Goal: Task Accomplishment & Management: Manage account settings

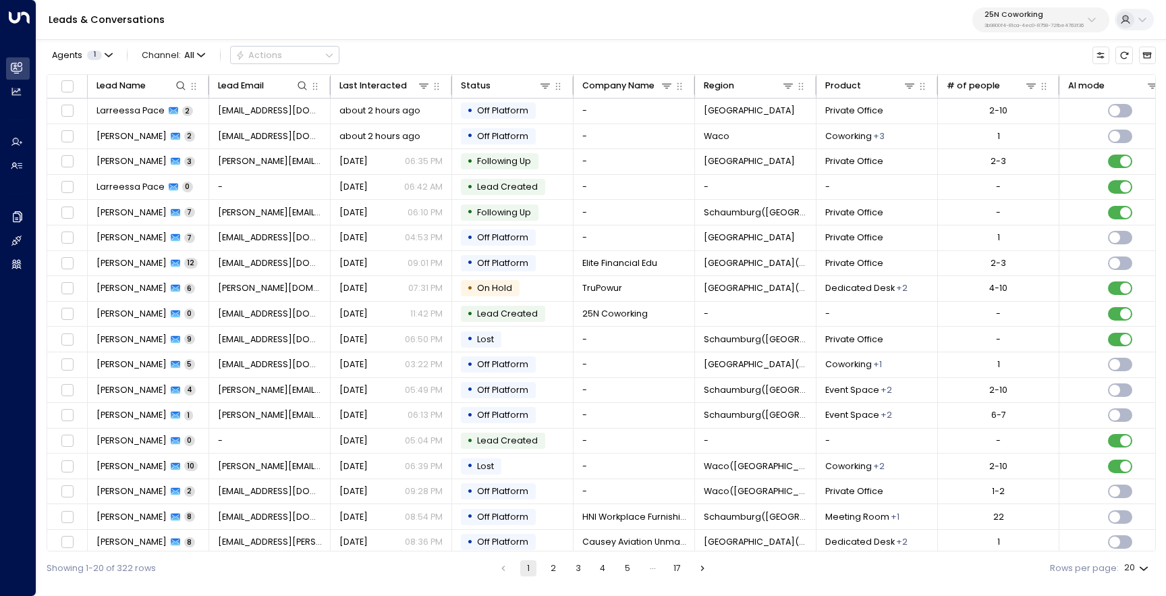
click at [1025, 20] on div "25N Coworking 3b9800f4-81ca-4ec0-8758-72fbe4763f36" at bounding box center [1033, 20] width 99 height 18
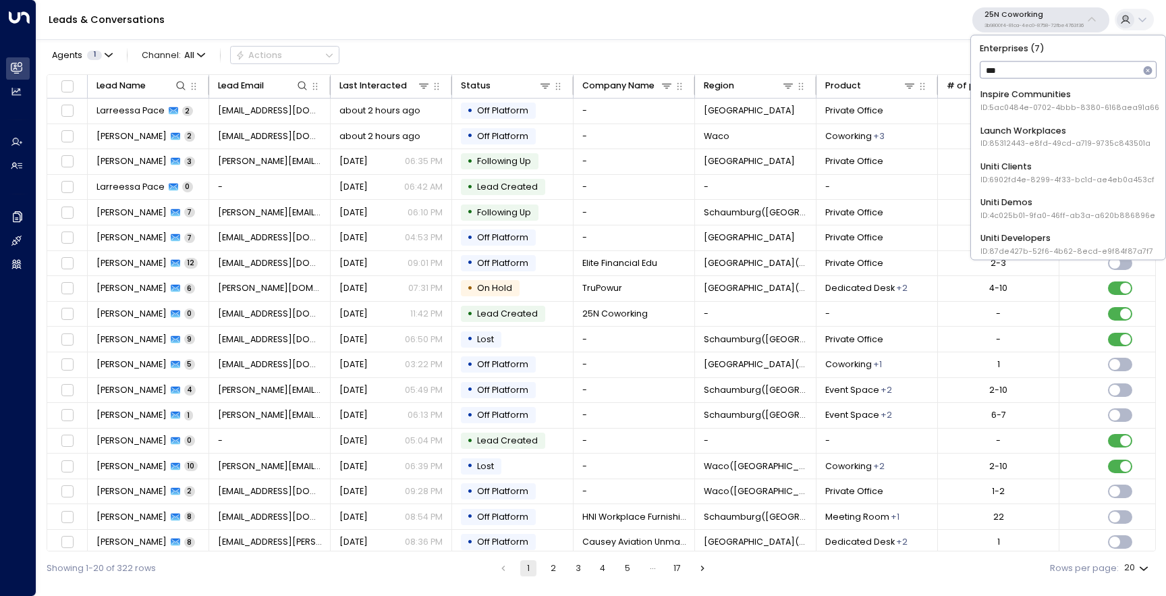
type input "****"
click at [1019, 169] on div "Uniti Demos ID: 4c025b01-9fa0-46ff-ab3a-a620b886896e" at bounding box center [1067, 172] width 175 height 25
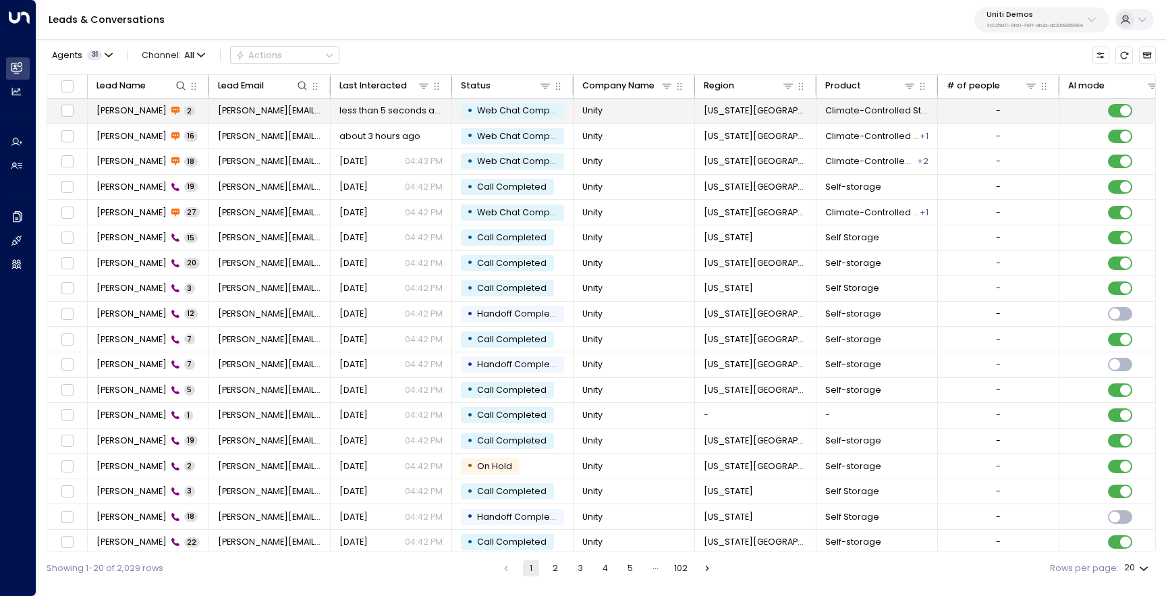
click at [148, 118] on td "[PERSON_NAME] 2" at bounding box center [148, 110] width 121 height 25
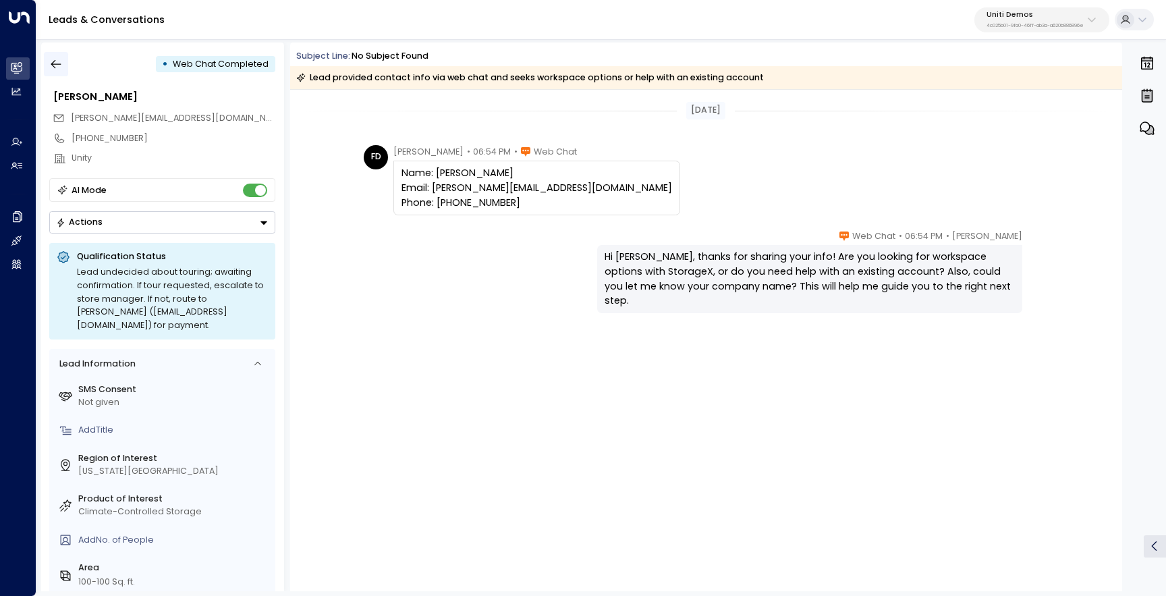
click at [52, 65] on icon "button" at bounding box center [55, 63] width 13 height 13
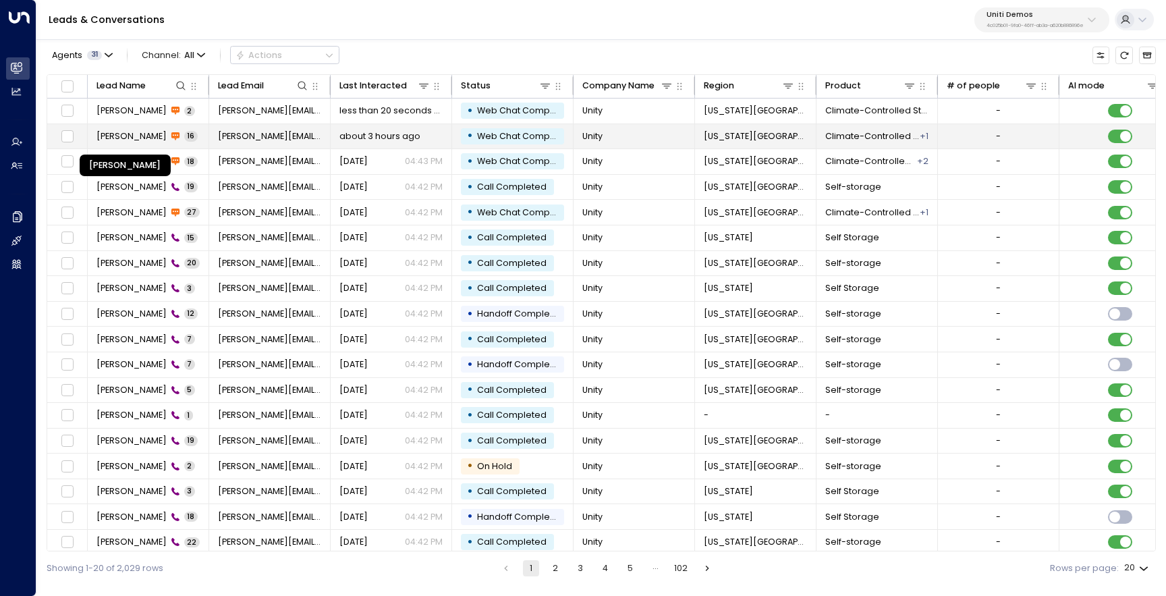
click at [149, 136] on span "[PERSON_NAME]" at bounding box center [131, 136] width 70 height 12
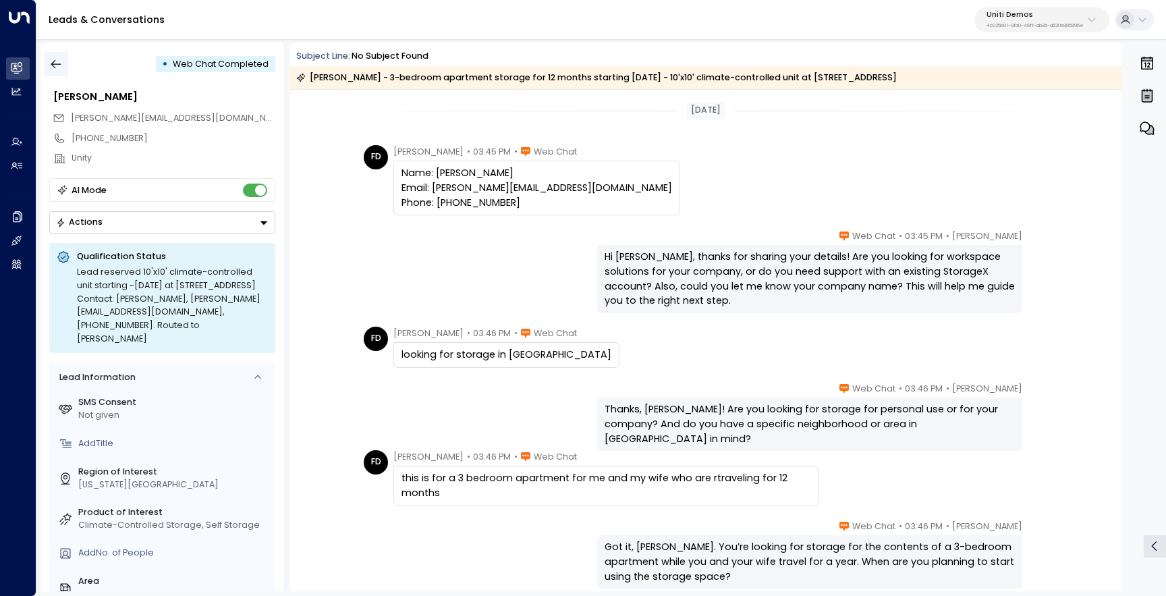
click at [56, 63] on icon "button" at bounding box center [56, 64] width 10 height 9
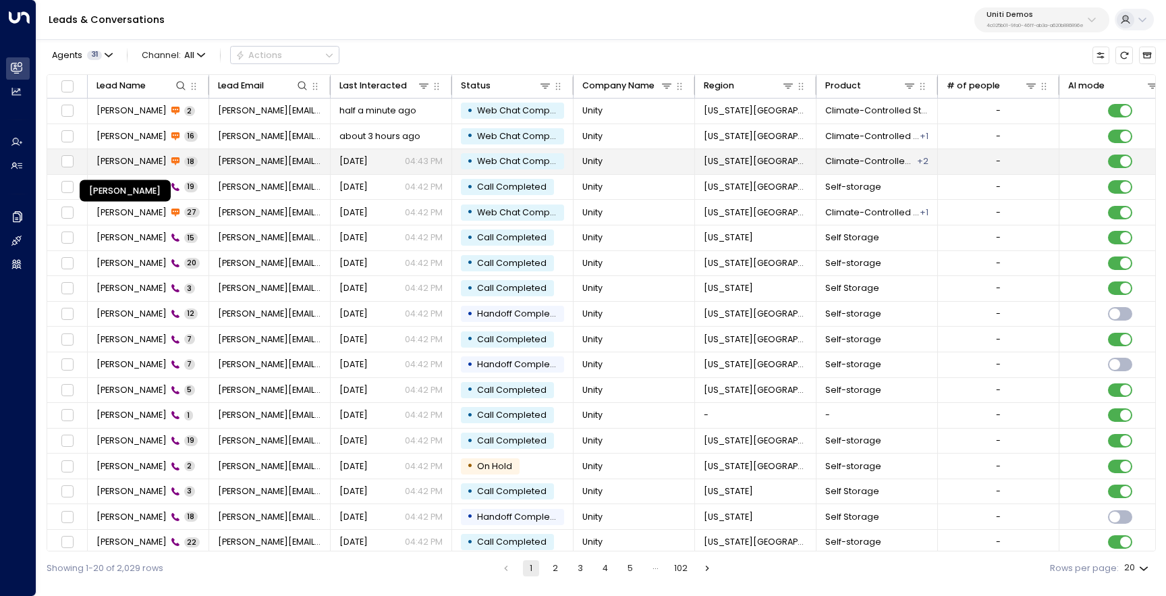
click at [115, 166] on span "[PERSON_NAME]" at bounding box center [131, 161] width 70 height 12
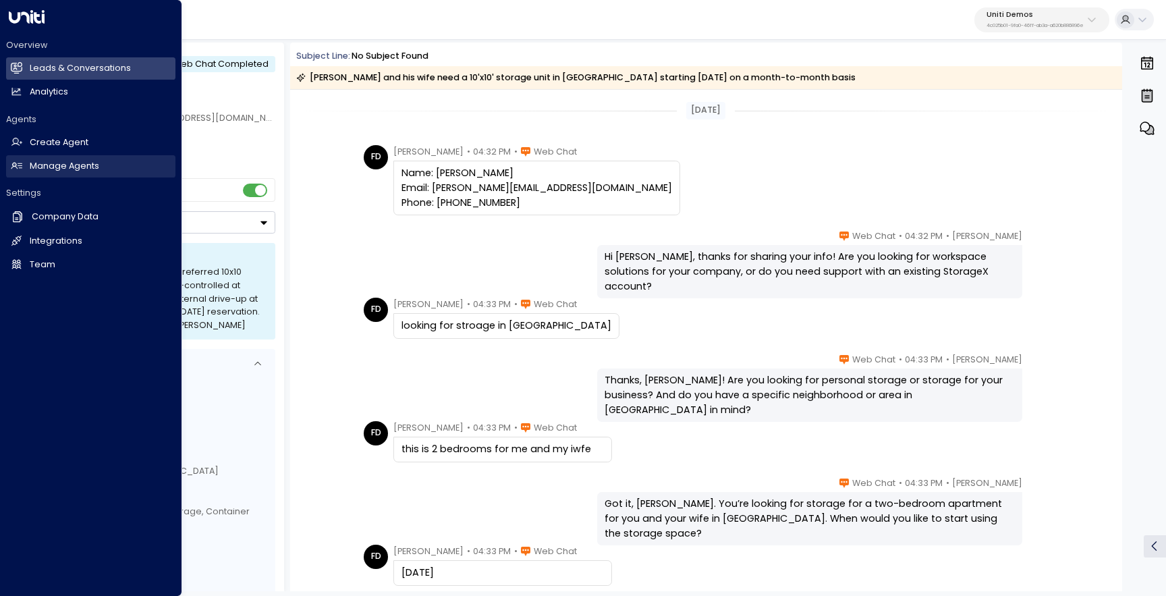
click at [47, 171] on h2 "Manage Agents" at bounding box center [64, 166] width 69 height 13
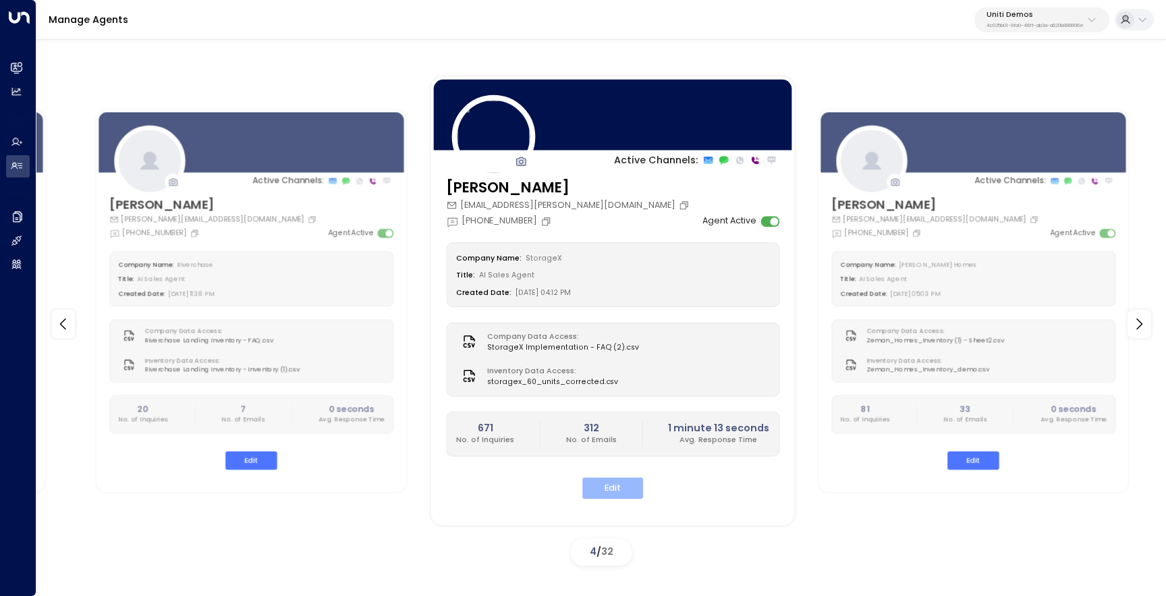
click at [613, 483] on button "Edit" at bounding box center [612, 488] width 61 height 21
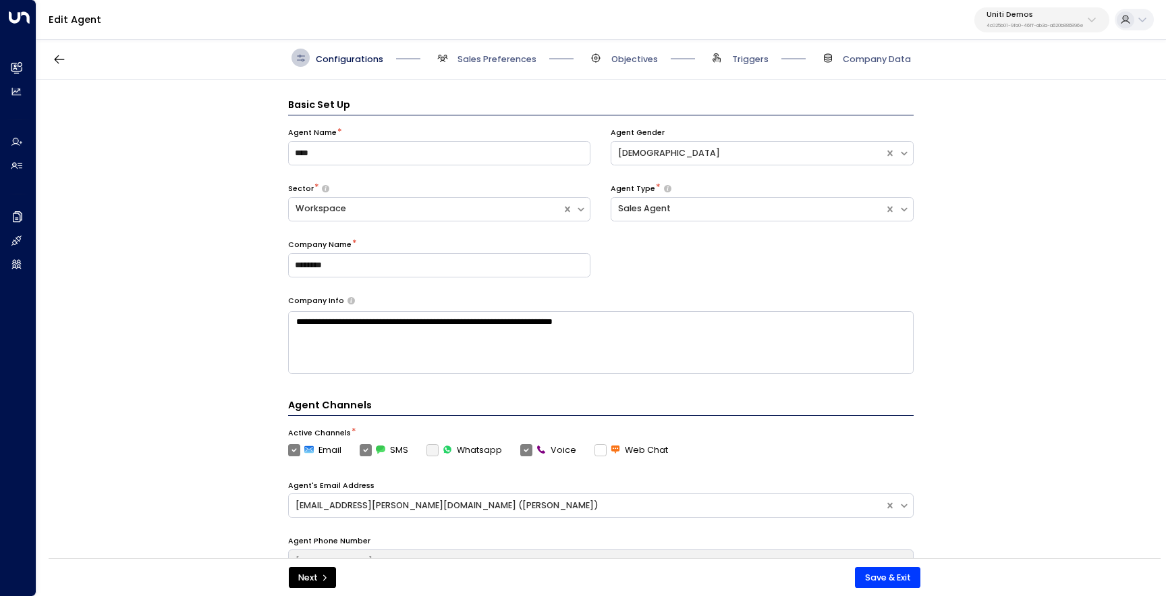
scroll to position [18, 0]
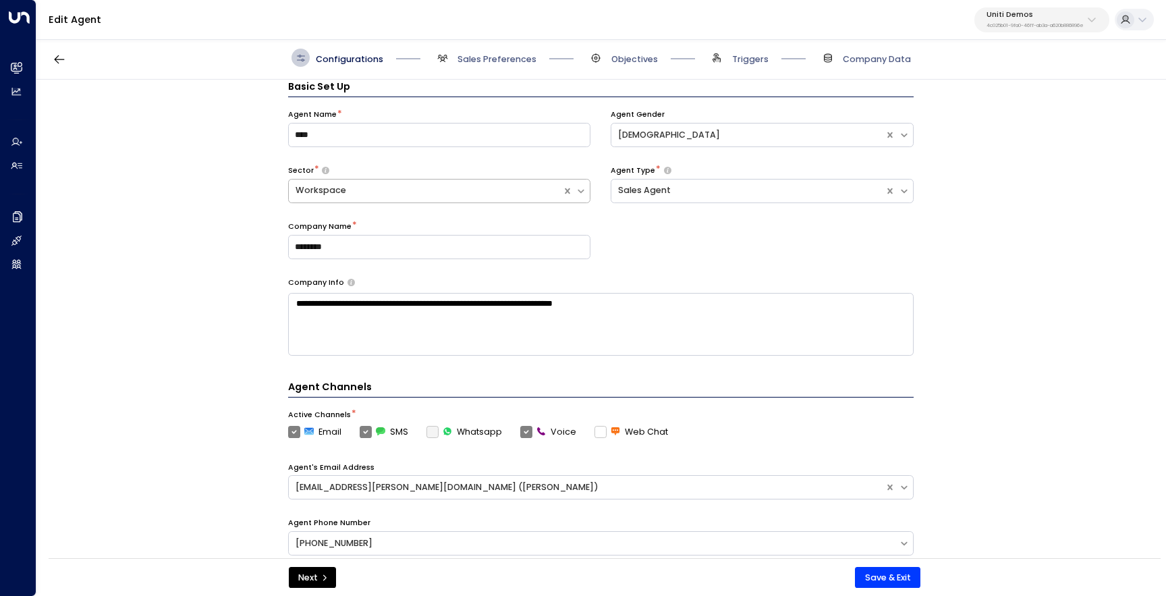
click at [584, 190] on icon at bounding box center [580, 191] width 11 height 11
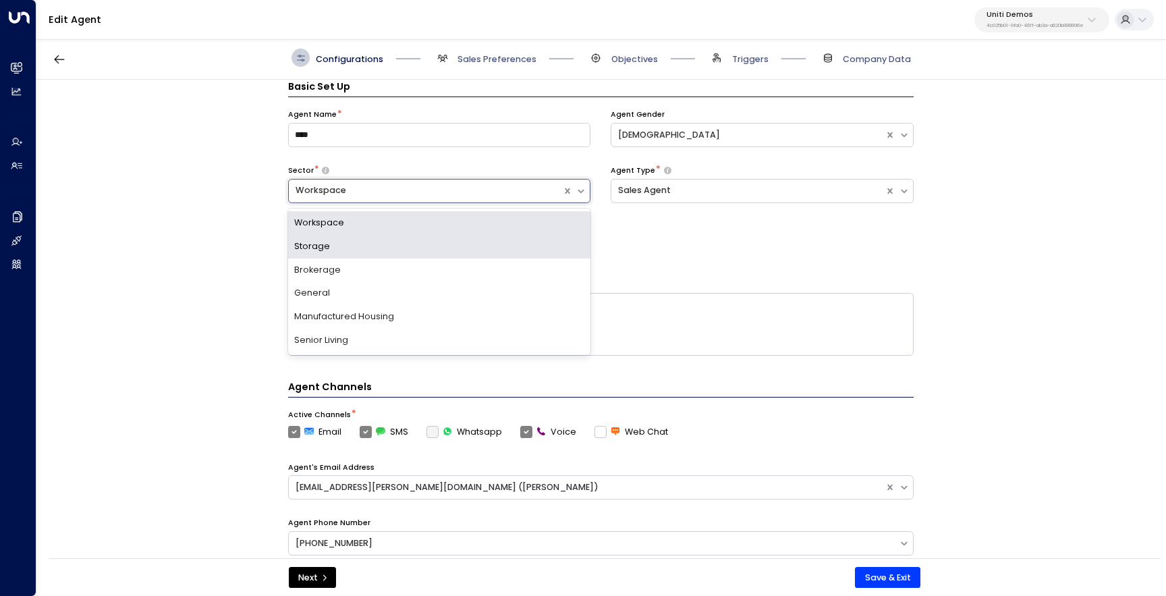
click at [529, 248] on div "Storage" at bounding box center [439, 247] width 303 height 24
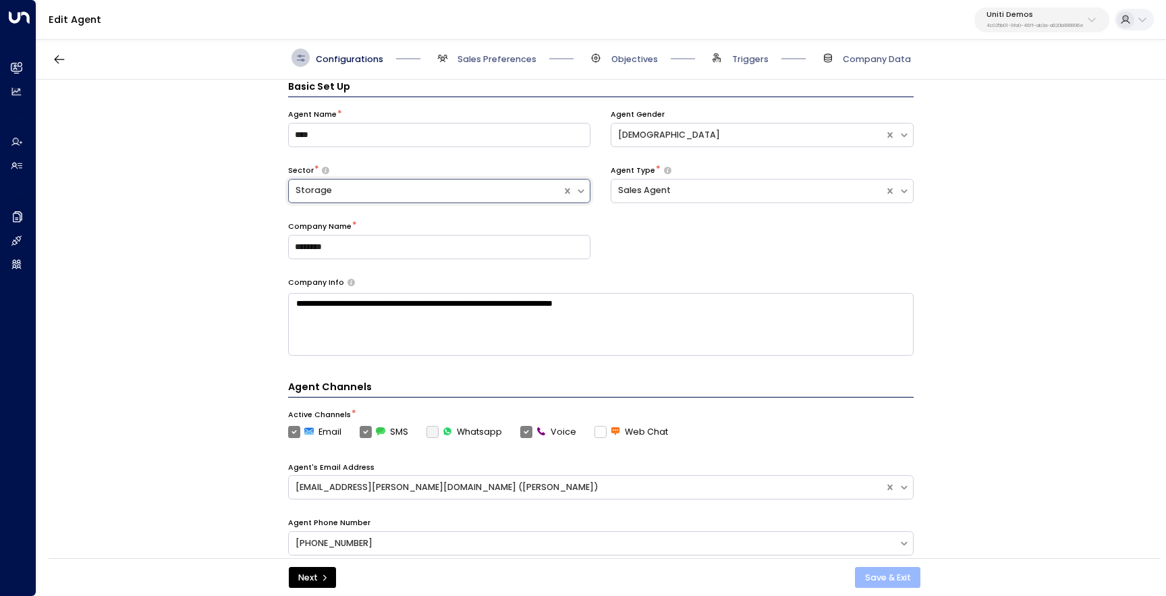
click at [890, 582] on button "Save & Exit" at bounding box center [887, 578] width 65 height 22
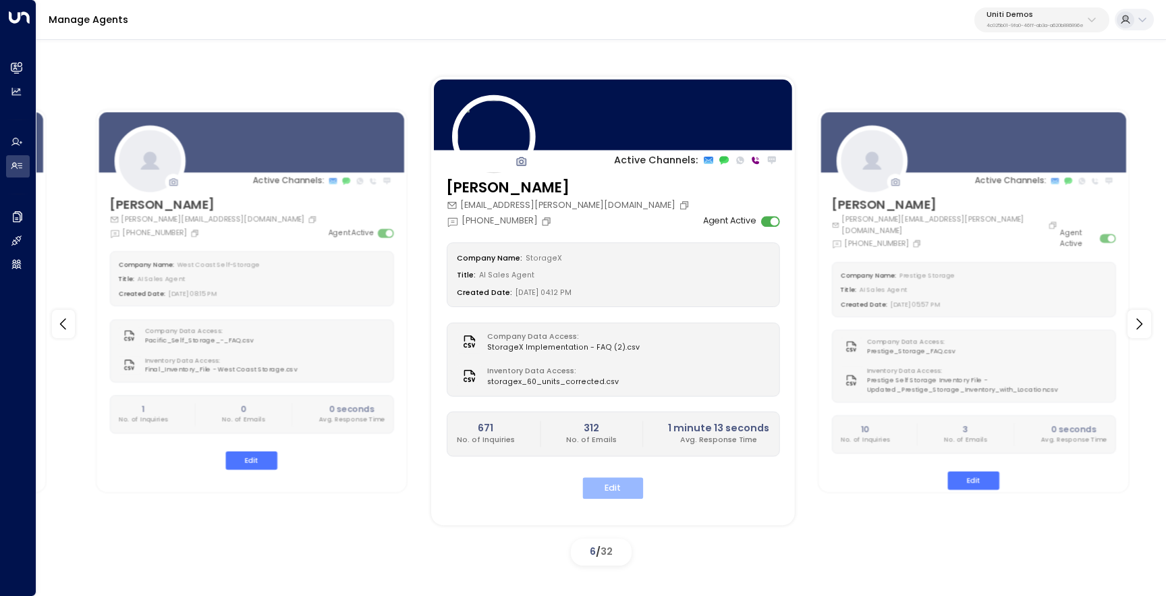
click at [612, 484] on button "Edit" at bounding box center [612, 488] width 61 height 21
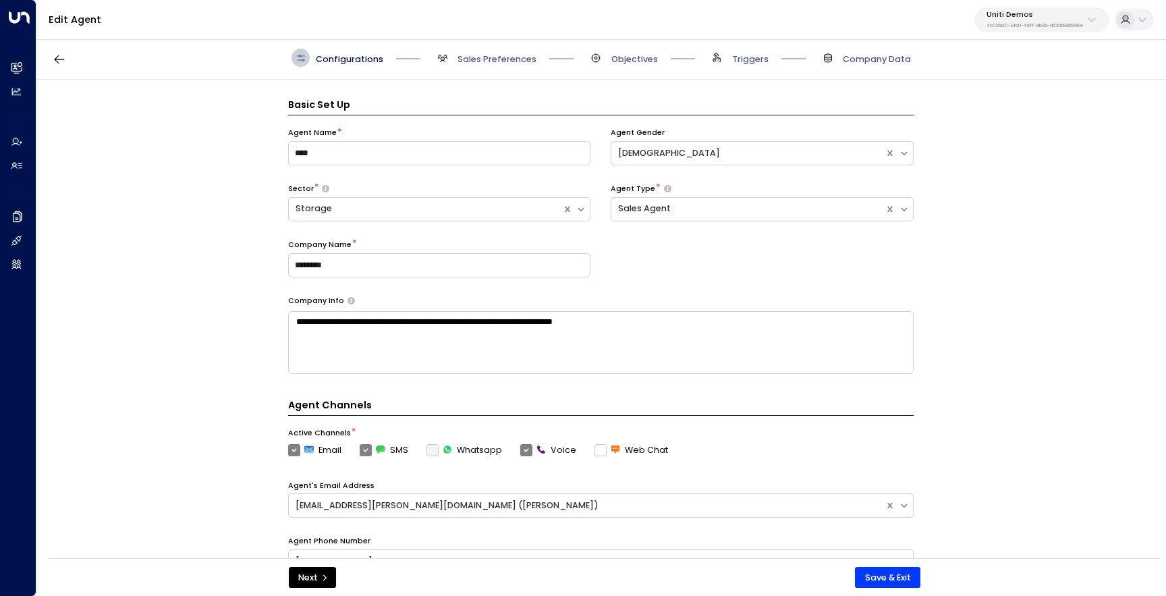
click at [1004, 14] on p "Uniti Demos" at bounding box center [1034, 15] width 97 height 8
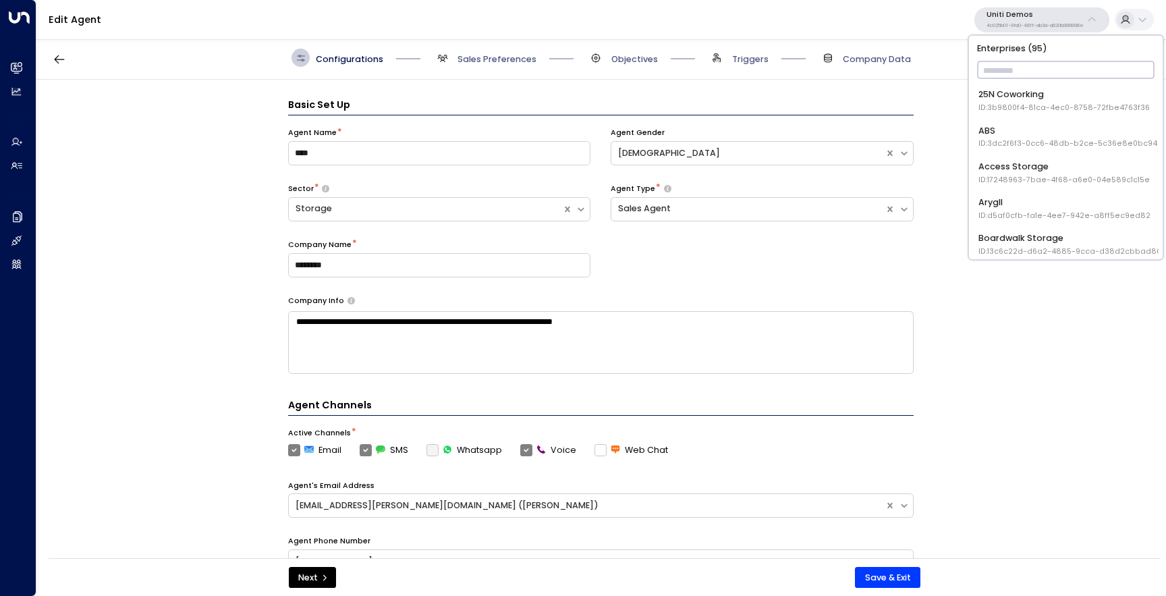
click at [1013, 166] on div "Access Storage ID: 17248963-7bae-4f68-a6e0-04e589c1c15e" at bounding box center [1063, 172] width 171 height 25
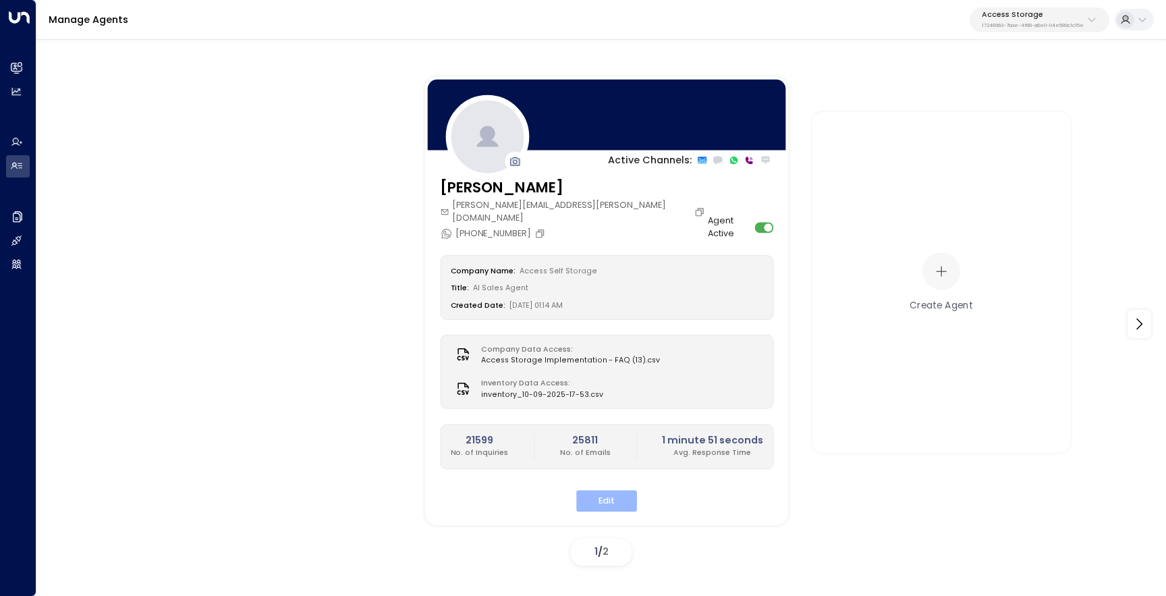
click at [606, 490] on button "Edit" at bounding box center [606, 500] width 61 height 21
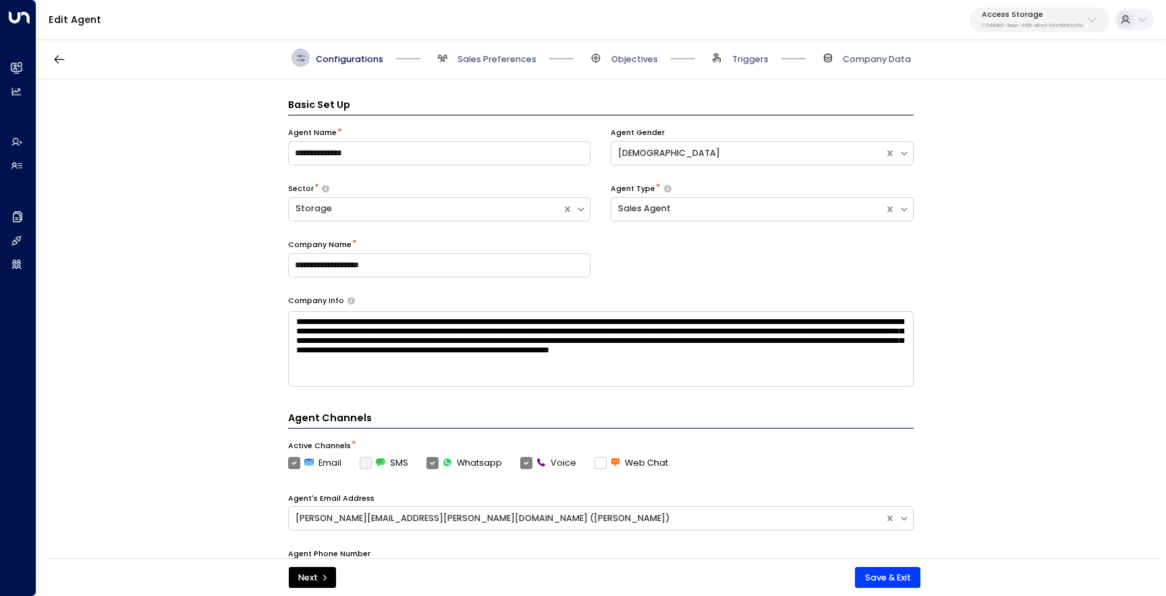
scroll to position [18, 0]
